Goal: Use online tool/utility: Utilize a website feature to perform a specific function

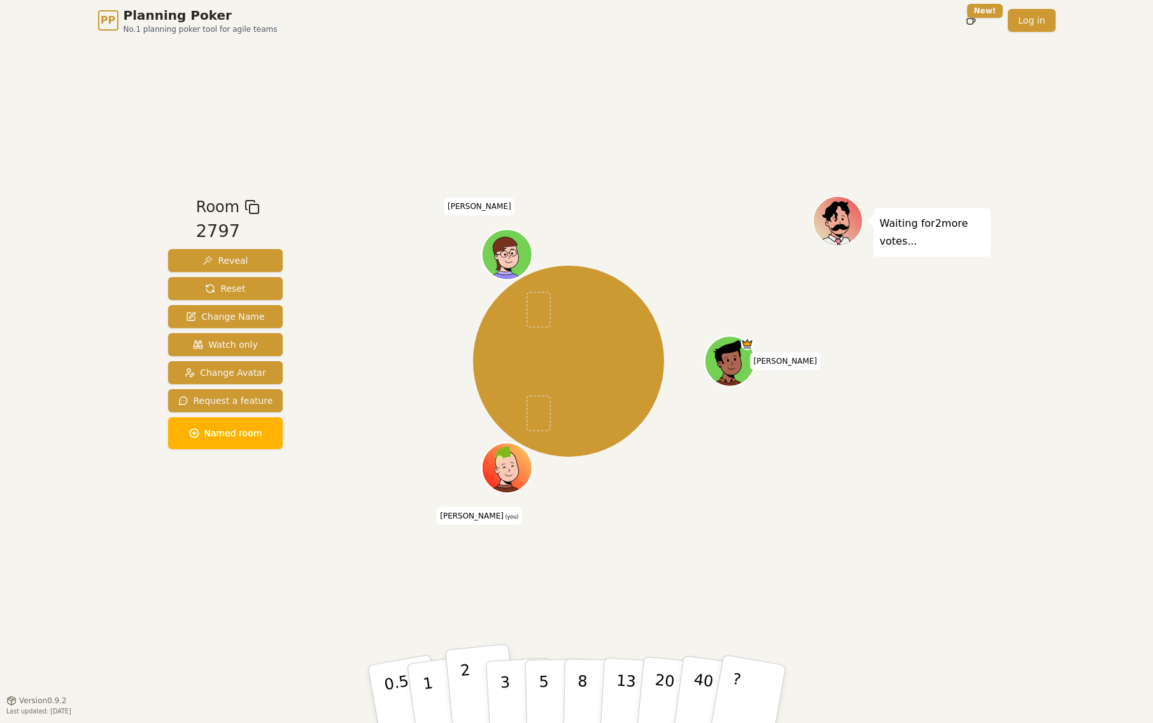
click at [466, 676] on p "2" at bounding box center [467, 695] width 17 height 69
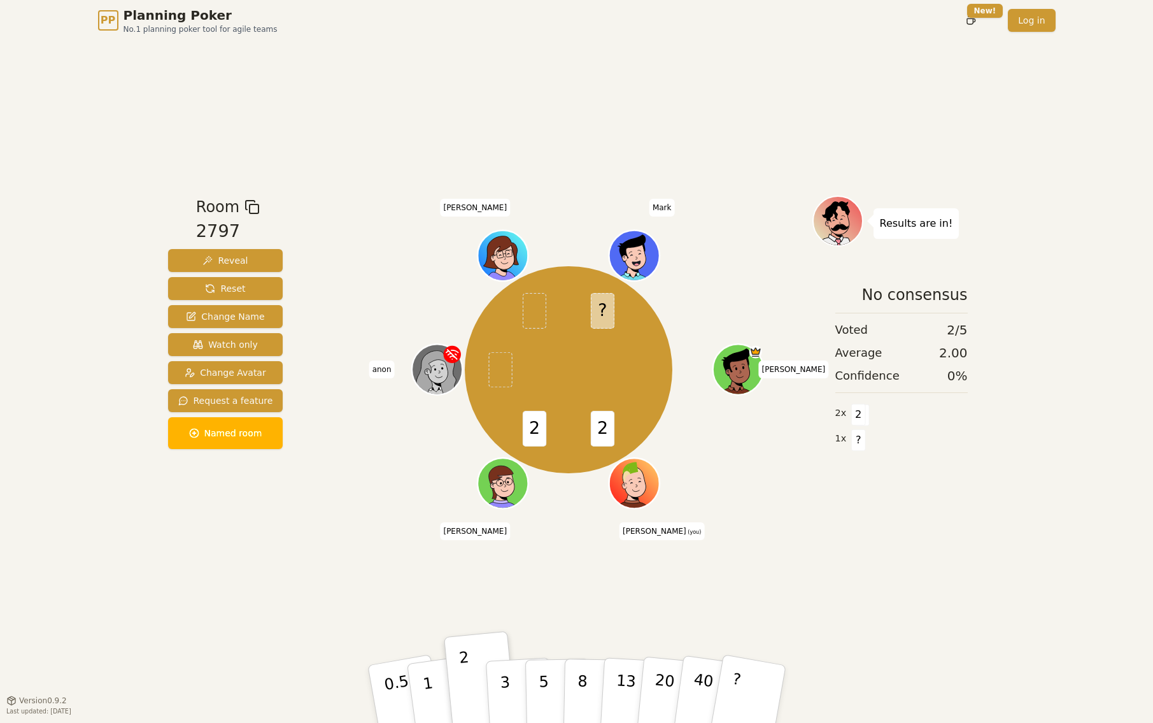
click at [229, 623] on div "Room 2797 Reveal Reset Change Name Watch only Change Avatar Request a feature N…" at bounding box center [577, 370] width 828 height 659
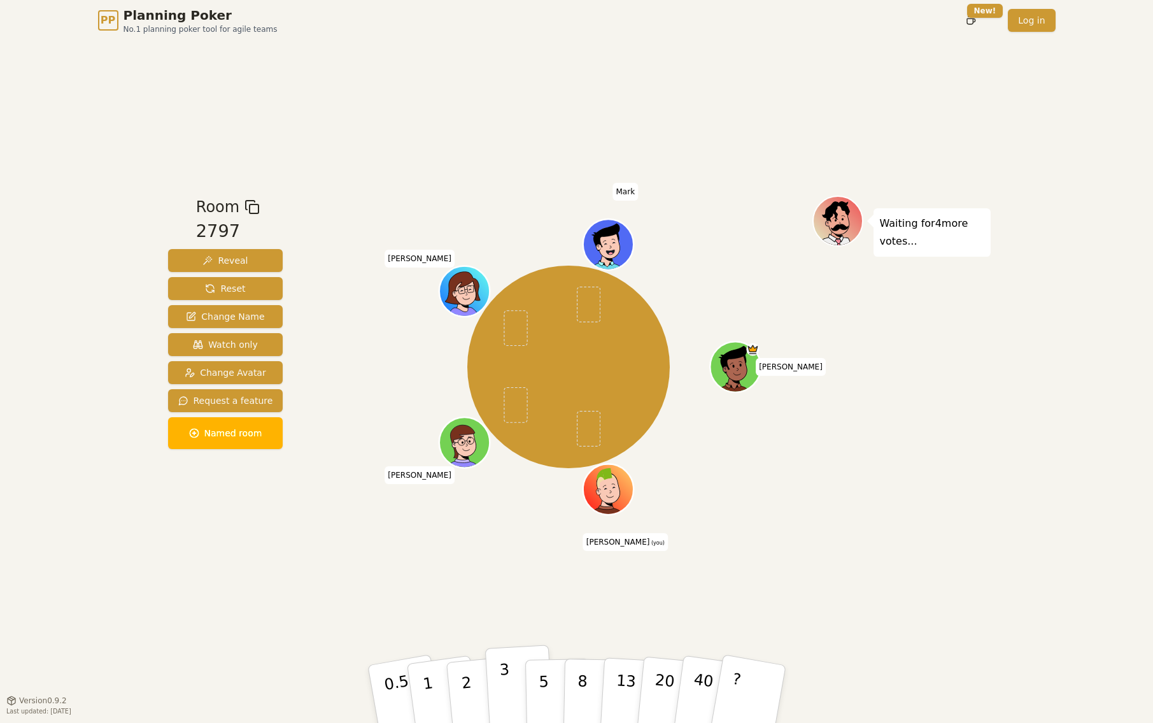
click at [506, 678] on p "3" at bounding box center [506, 694] width 14 height 69
click at [518, 692] on button "3" at bounding box center [519, 693] width 69 height 99
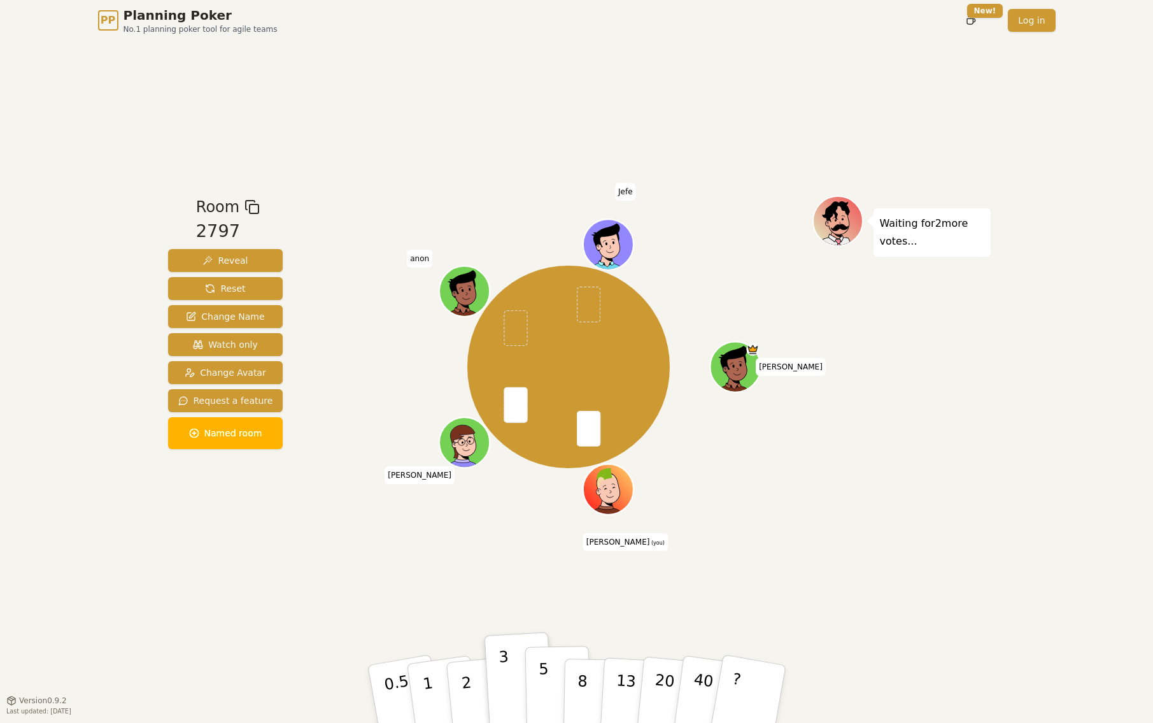
click at [543, 684] on p "5" at bounding box center [543, 694] width 11 height 69
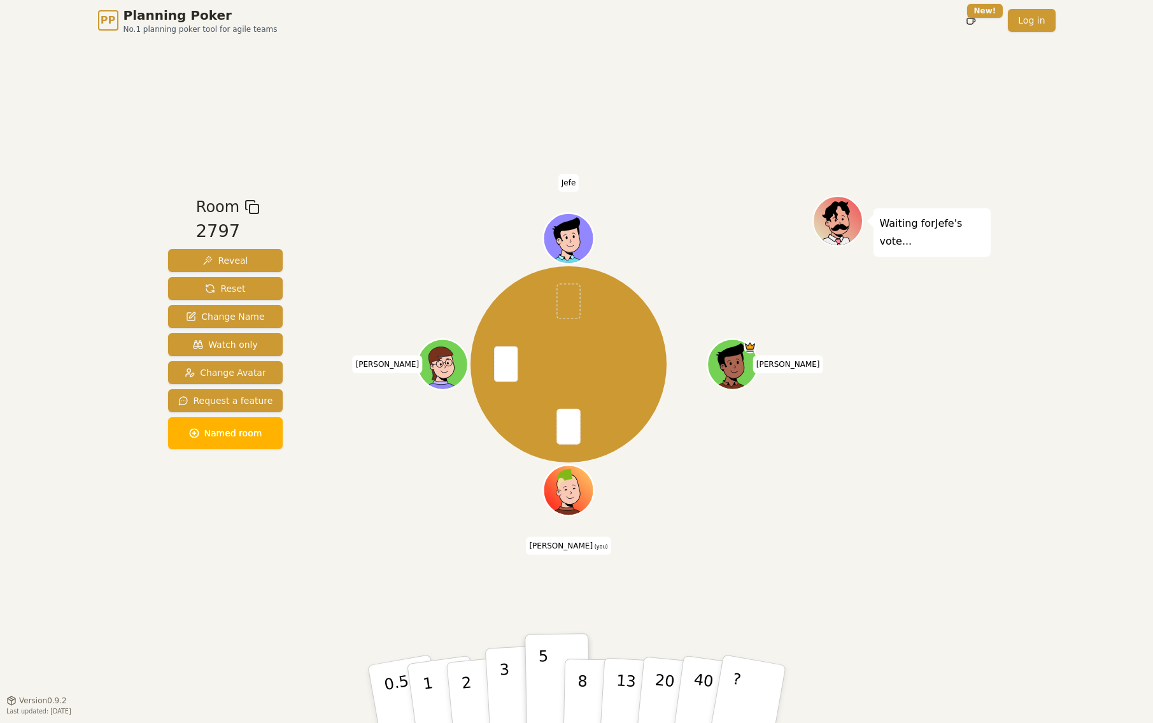
click at [506, 686] on p "3" at bounding box center [506, 694] width 14 height 69
click at [469, 692] on p "2" at bounding box center [467, 695] width 17 height 69
click at [501, 682] on p "3" at bounding box center [506, 694] width 14 height 69
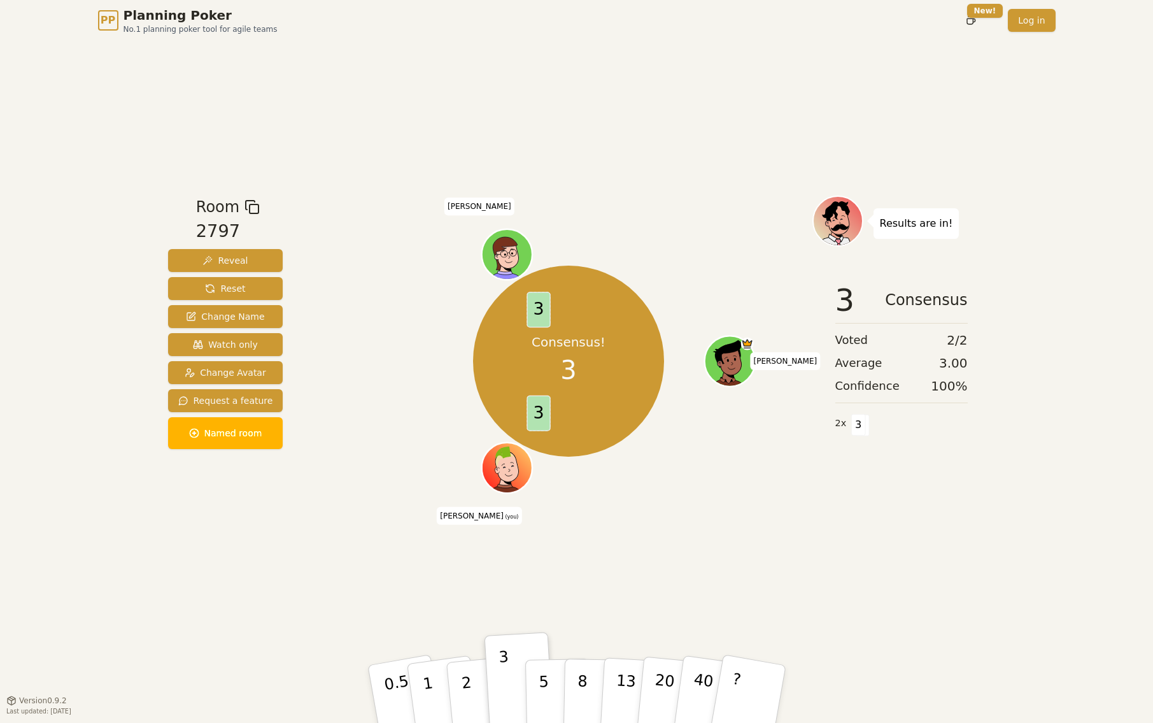
click at [989, 578] on div "Room 2797 Reveal Reset Change Name Watch only Change Avatar Request a feature N…" at bounding box center [577, 370] width 828 height 659
